Goal: Information Seeking & Learning: Learn about a topic

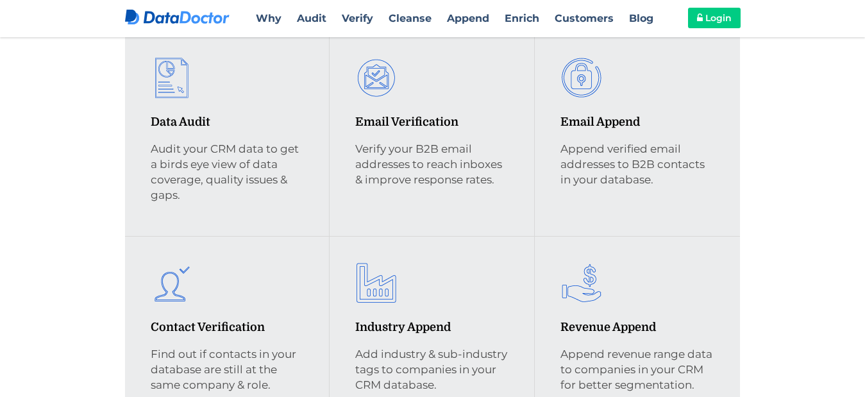
scroll to position [2897, 0]
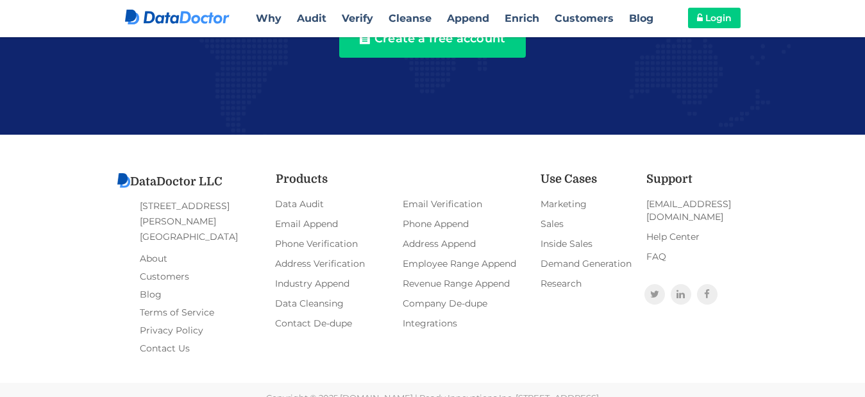
copy address "[STREET_ADDRESS][PERSON_NAME]"
drag, startPoint x: 245, startPoint y: 219, endPoint x: 138, endPoint y: 206, distance: 107.7
click at [138, 206] on div "DataDoctor LLC [STREET_ADDRESS][PERSON_NAME] About Customers Blog Terms of Serv…" at bounding box center [194, 265] width 159 height 184
copy h3 "DataDoctor"
drag, startPoint x: 140, startPoint y: 179, endPoint x: 206, endPoint y: 180, distance: 66.7
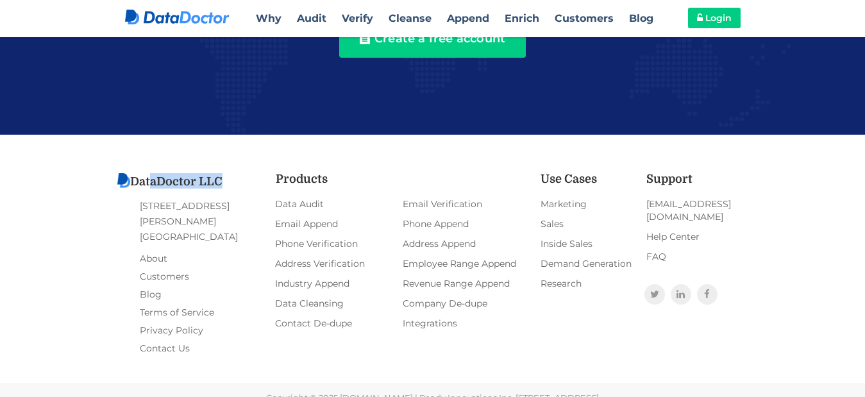
click at [206, 180] on h3 "DataDoctor LLC" at bounding box center [195, 180] width 157 height 15
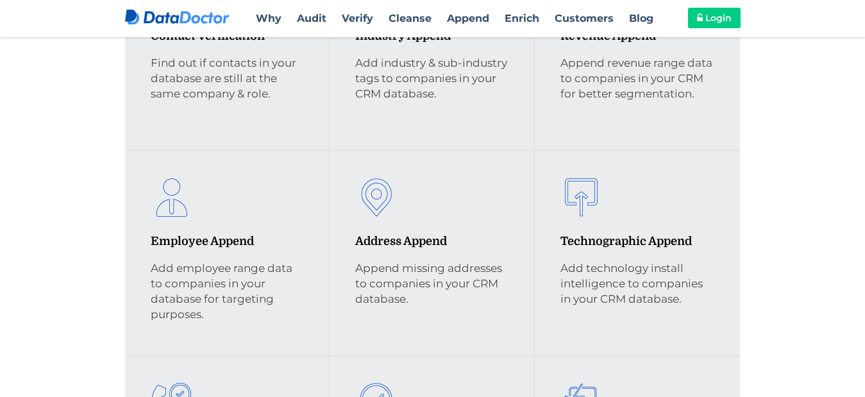
scroll to position [138, 0]
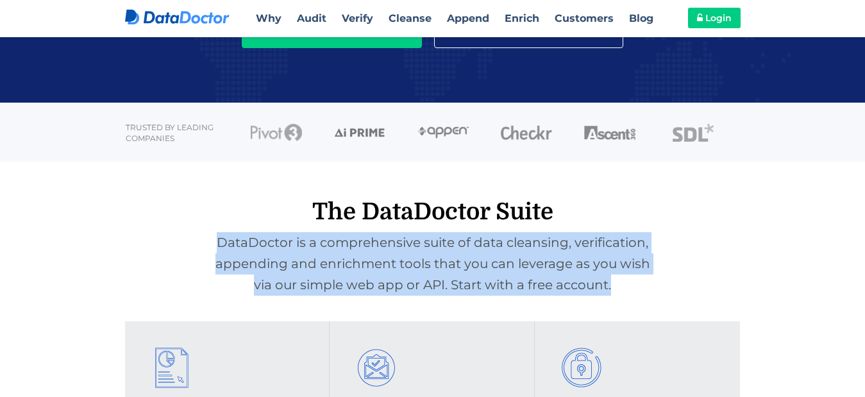
copy h3 "DataDoctor is a comprehensive suite of data cleansing, verification, appending …"
drag, startPoint x: 222, startPoint y: 238, endPoint x: 620, endPoint y: 276, distance: 400.5
click at [649, 279] on h3 "DataDoctor is a comprehensive suite of data cleansing, verification, appending …" at bounding box center [432, 263] width 635 height 63
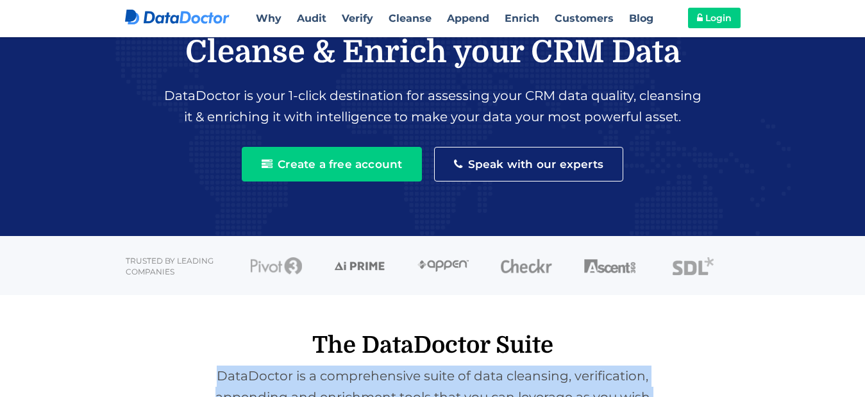
scroll to position [0, 0]
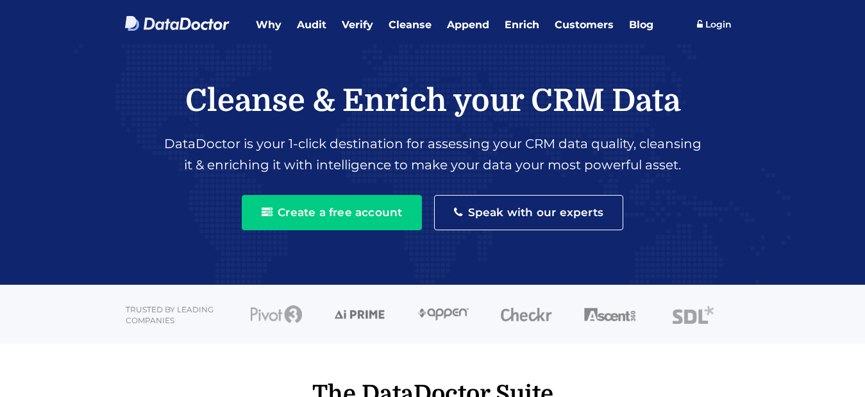
click at [545, 150] on p "DataDoctor is your 1-click destination for assessing your CRM data quality, cle…" at bounding box center [432, 151] width 737 height 49
copy p "CRM data"
drag, startPoint x: 524, startPoint y: 142, endPoint x: 585, endPoint y: 149, distance: 61.9
click at [585, 149] on p "DataDoctor is your 1-click destination for assessing your CRM data quality, cle…" at bounding box center [432, 151] width 737 height 49
